Goal: Task Accomplishment & Management: Manage account settings

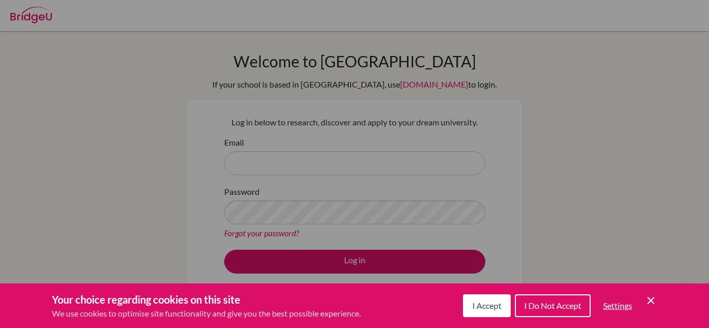
click at [649, 295] on icon "Cookie Control Close Icon" at bounding box center [651, 301] width 12 height 12
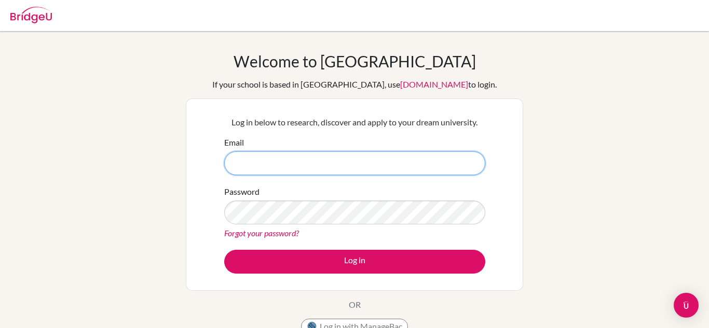
click at [380, 171] on input "Email" at bounding box center [354, 164] width 261 height 24
type input "alejandroasencio@amschool.org"
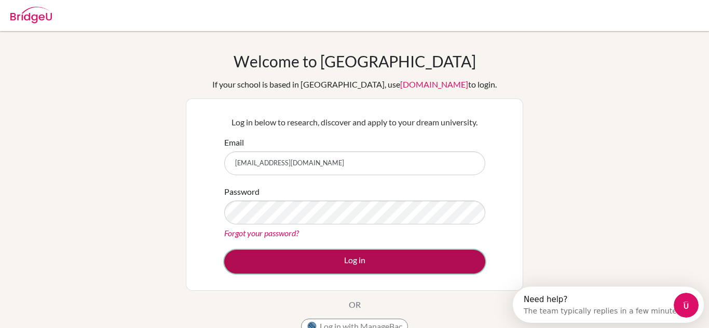
click at [311, 255] on button "Log in" at bounding box center [354, 262] width 261 height 24
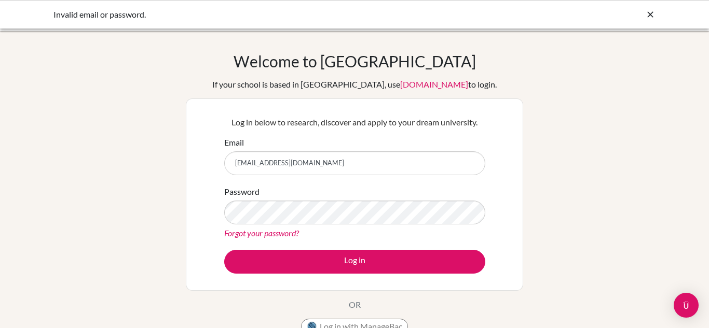
click at [264, 233] on link "Forgot your password?" at bounding box center [261, 233] width 75 height 10
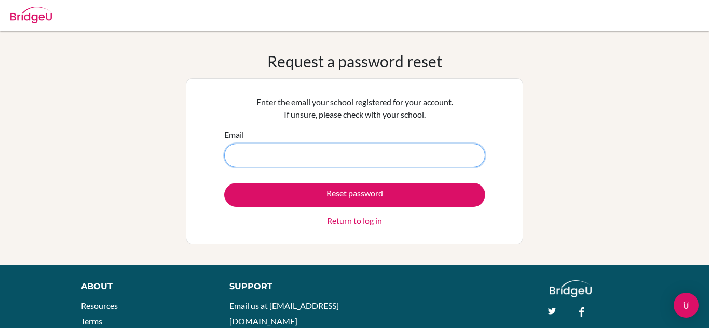
click at [292, 161] on input "Email" at bounding box center [354, 156] width 261 height 24
type input "alejandroasencio@amschool.org"
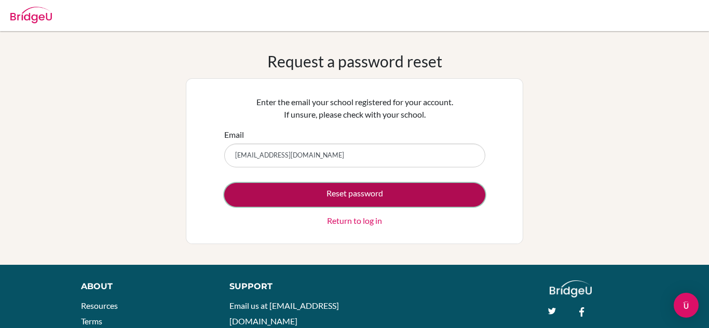
click at [290, 186] on button "Reset password" at bounding box center [354, 195] width 261 height 24
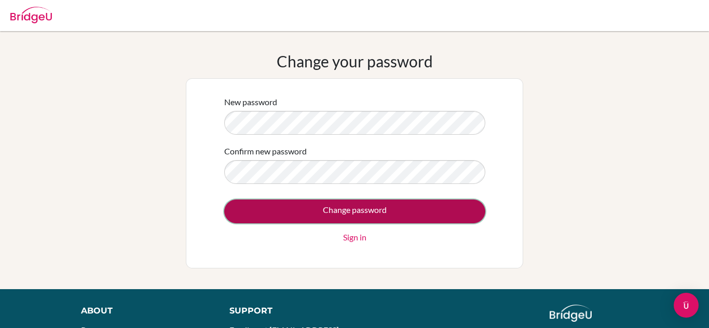
click at [295, 211] on input "Change password" at bounding box center [354, 212] width 261 height 24
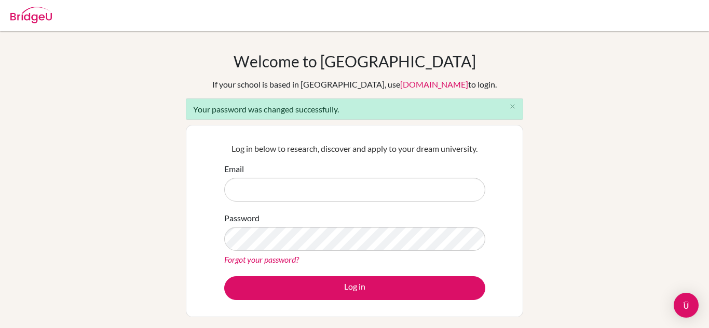
click at [291, 187] on input "Email" at bounding box center [354, 190] width 261 height 24
type input "alejandroasencio@amschool.org"
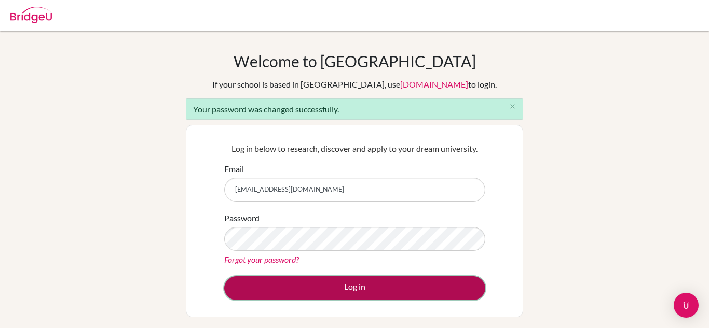
click at [346, 288] on button "Log in" at bounding box center [354, 289] width 261 height 24
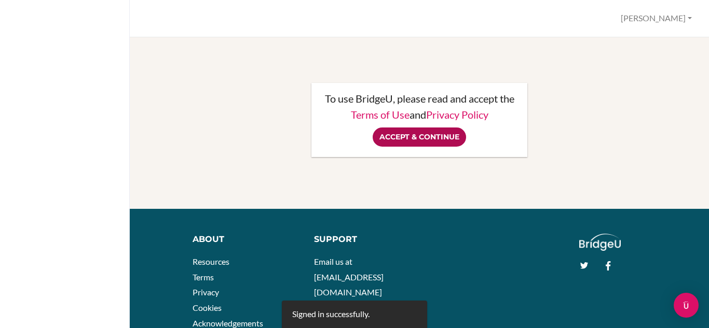
click at [452, 137] on input "Accept & Continue" at bounding box center [419, 137] width 93 height 19
